Goal: Task Accomplishment & Management: Use online tool/utility

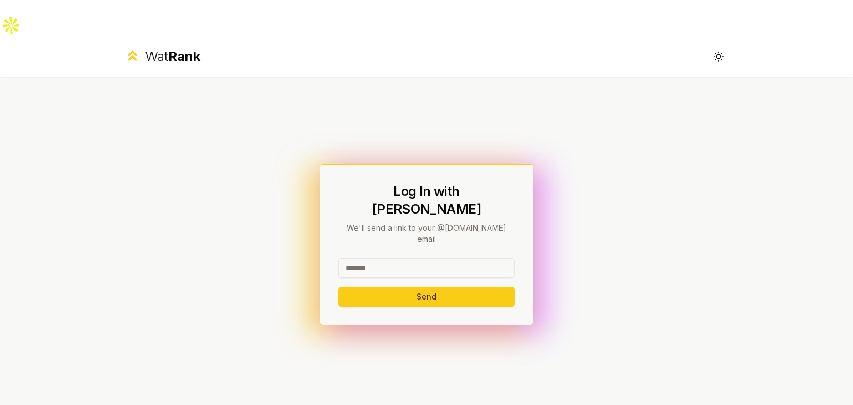
click at [428, 258] on input at bounding box center [426, 268] width 177 height 20
click at [434, 287] on button "Send" at bounding box center [426, 297] width 177 height 20
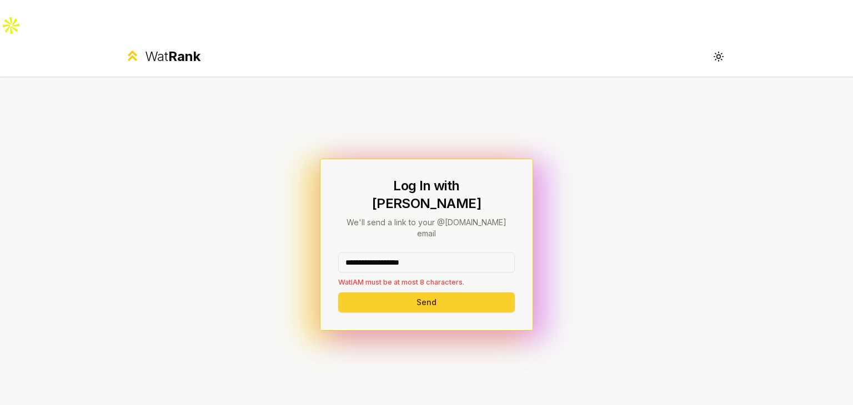
click at [430, 293] on button "Send" at bounding box center [426, 303] width 177 height 20
drag, startPoint x: 380, startPoint y: 212, endPoint x: 524, endPoint y: 219, distance: 144.6
click at [524, 219] on div "**********" at bounding box center [426, 245] width 213 height 172
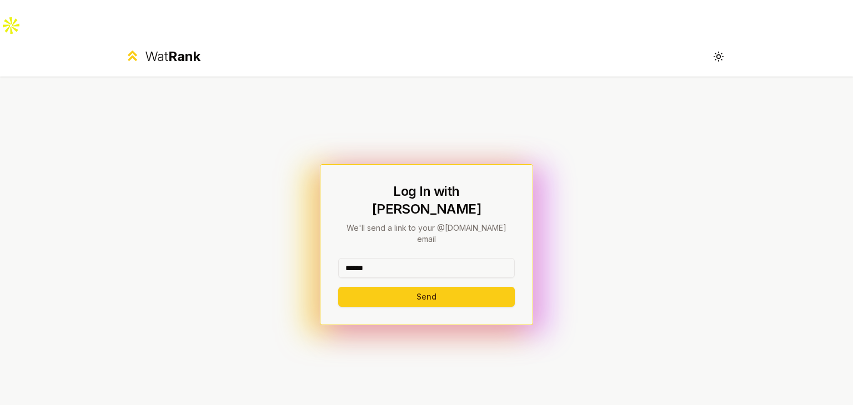
type input "******"
click at [338, 287] on button "Send" at bounding box center [426, 297] width 177 height 20
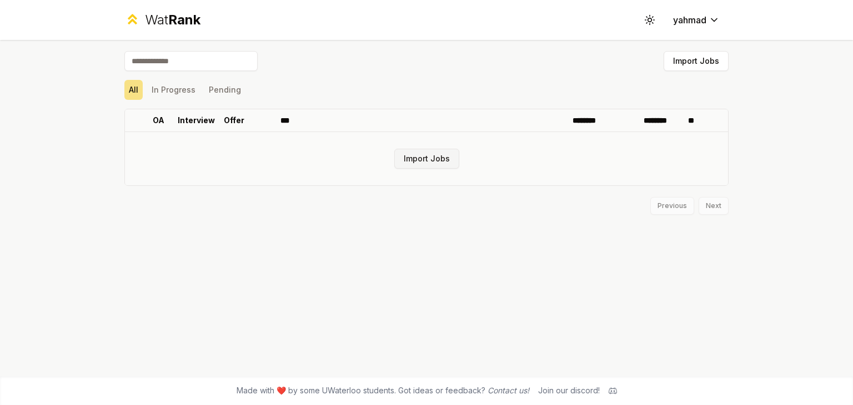
click at [433, 161] on button "Import Jobs" at bounding box center [426, 159] width 65 height 20
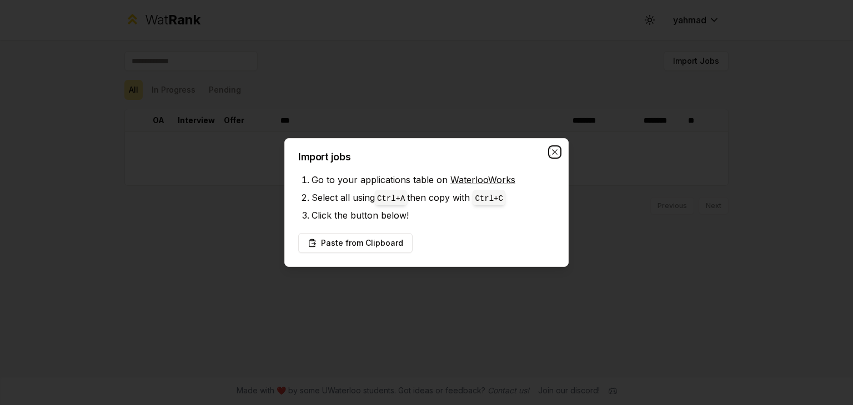
click at [554, 151] on icon "button" at bounding box center [554, 151] width 5 height 5
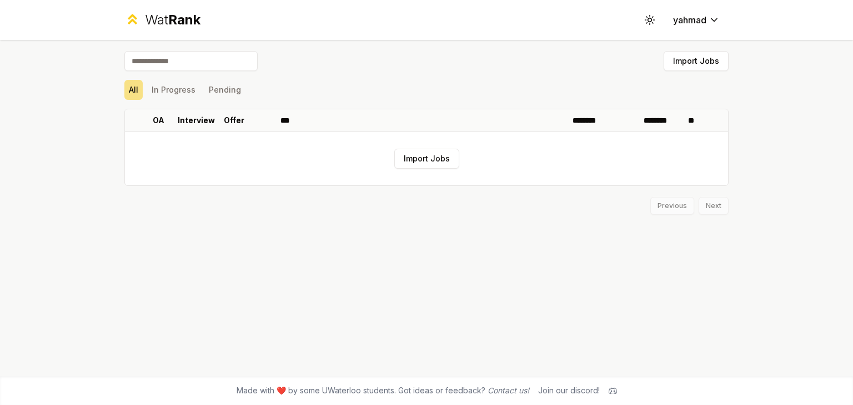
click at [172, 57] on input at bounding box center [190, 61] width 133 height 20
type input "*****"
click at [411, 168] on button "Import Jobs" at bounding box center [426, 159] width 65 height 20
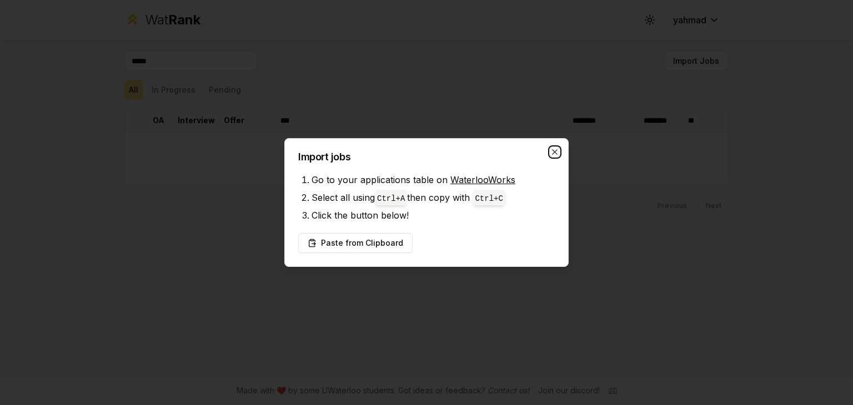
click at [556, 154] on icon "button" at bounding box center [554, 151] width 5 height 5
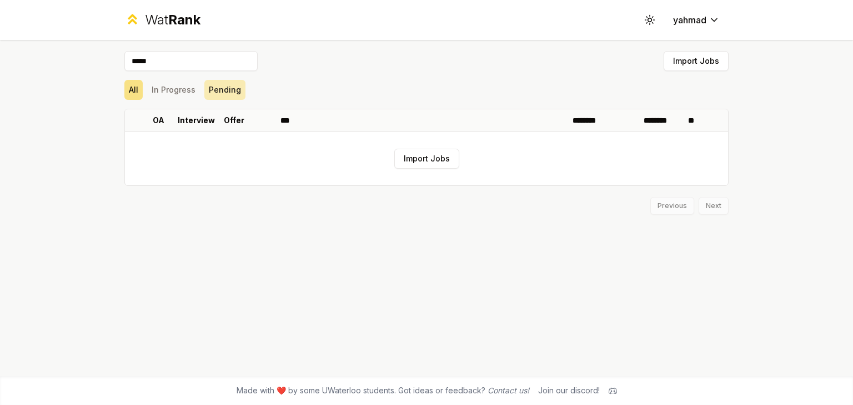
click at [225, 90] on button "Pending" at bounding box center [224, 90] width 41 height 20
click at [185, 88] on button "In Progress" at bounding box center [173, 90] width 53 height 20
click at [192, 14] on span "Rank" at bounding box center [184, 20] width 32 height 16
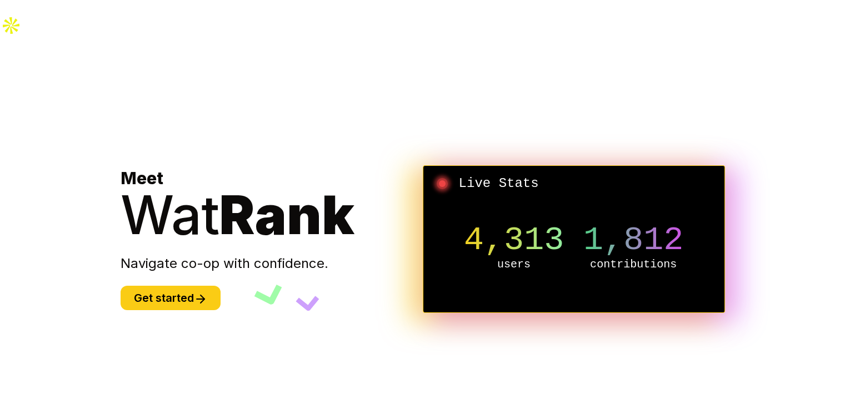
click at [152, 274] on section "Meet Wat Rank Navigate co-op with confidence. Get started Live Stats 4,313 user…" at bounding box center [423, 239] width 640 height 405
click at [171, 286] on button "Get started" at bounding box center [171, 298] width 100 height 24
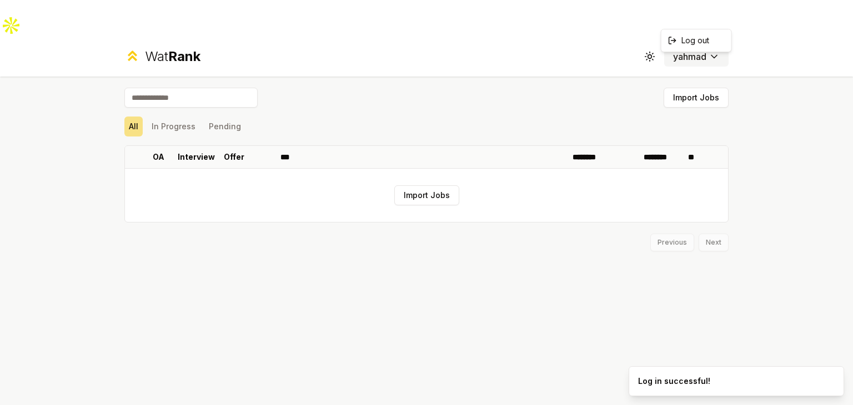
click at [702, 23] on html "Wat Rank Toggle theme yahmad Import Jobs All In Progress Pending OA Interview O…" at bounding box center [426, 221] width 853 height 442
click at [671, 61] on html "Wat Rank Toggle theme yahmad Import Jobs All In Progress Pending OA Interview O…" at bounding box center [426, 221] width 853 height 442
